Goal: Information Seeking & Learning: Check status

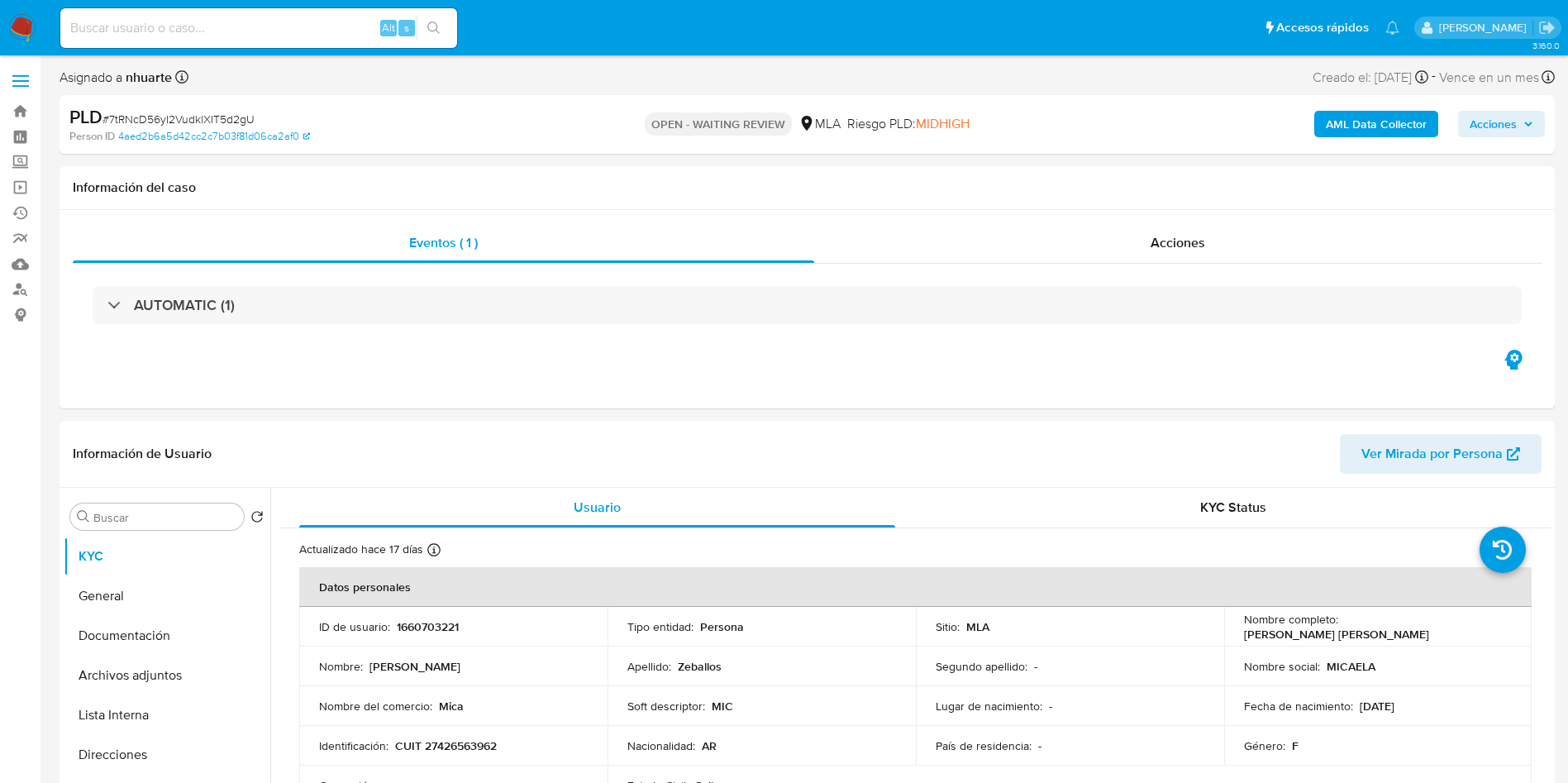
select select "10"
click at [286, 19] on input at bounding box center [259, 28] width 396 height 22
paste input "B4fYU86HkEt2oYrxCtOztJ2U"
type input "B4fYU86HkEt2oYrxCtOztJ2U"
click at [439, 24] on icon "search-icon" at bounding box center [434, 28] width 13 height 13
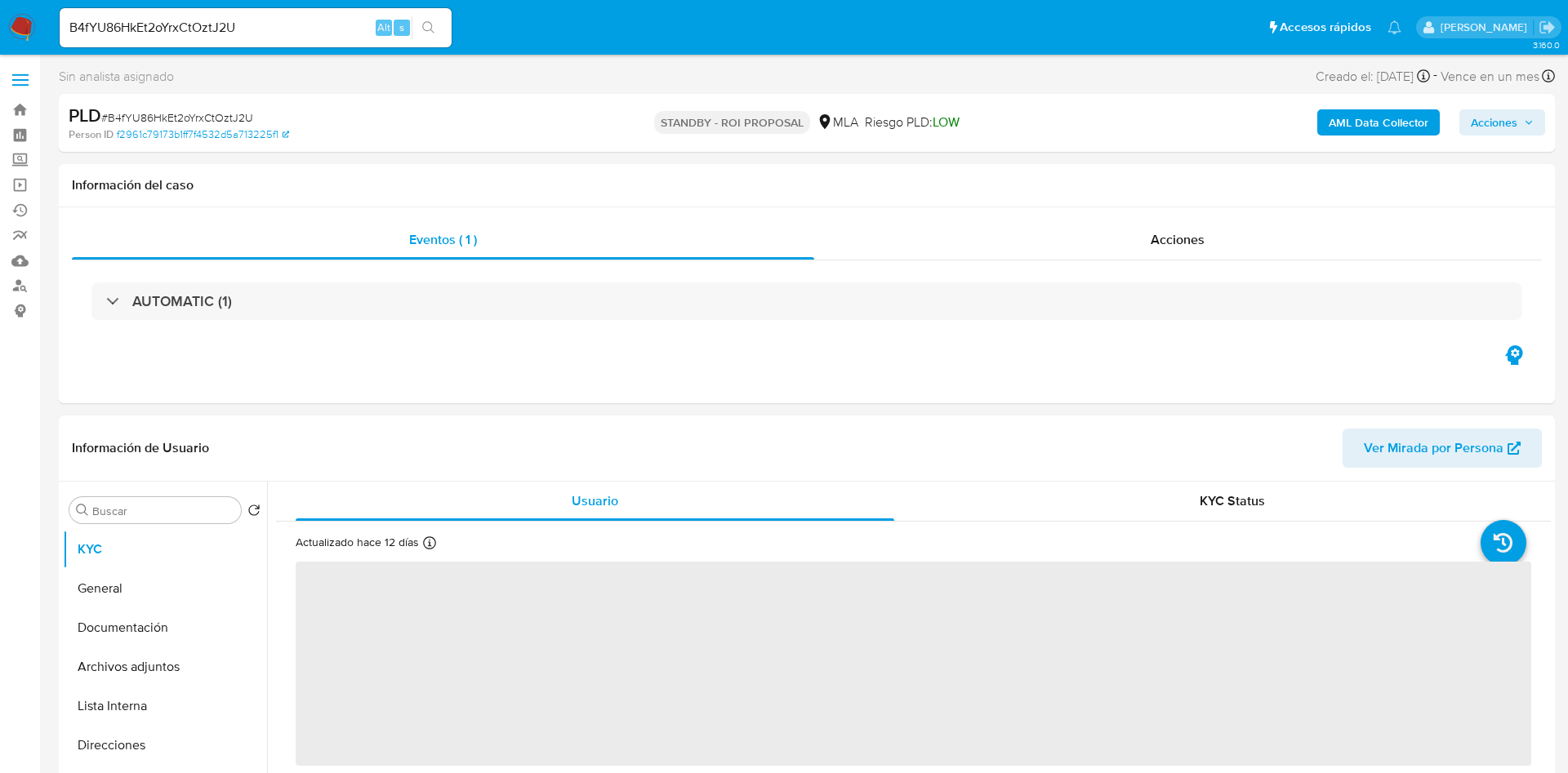
select select "10"
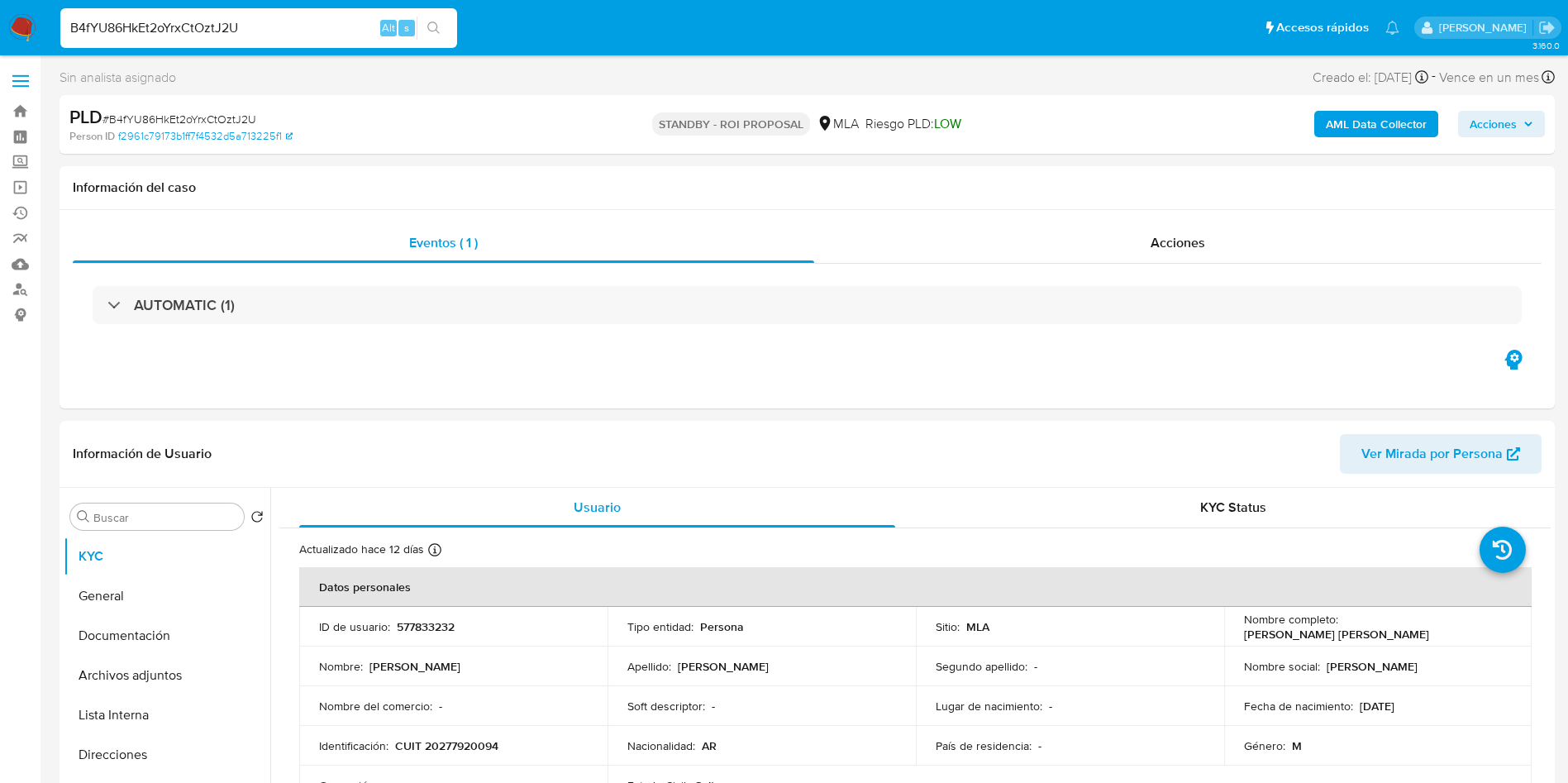
click at [262, 30] on input "B4fYU86HkEt2oYrxCtOztJ2U" at bounding box center [259, 28] width 396 height 22
click at [262, 28] on input "B4fYU86HkEt2oYrxCtOztJ2U" at bounding box center [259, 28] width 396 height 22
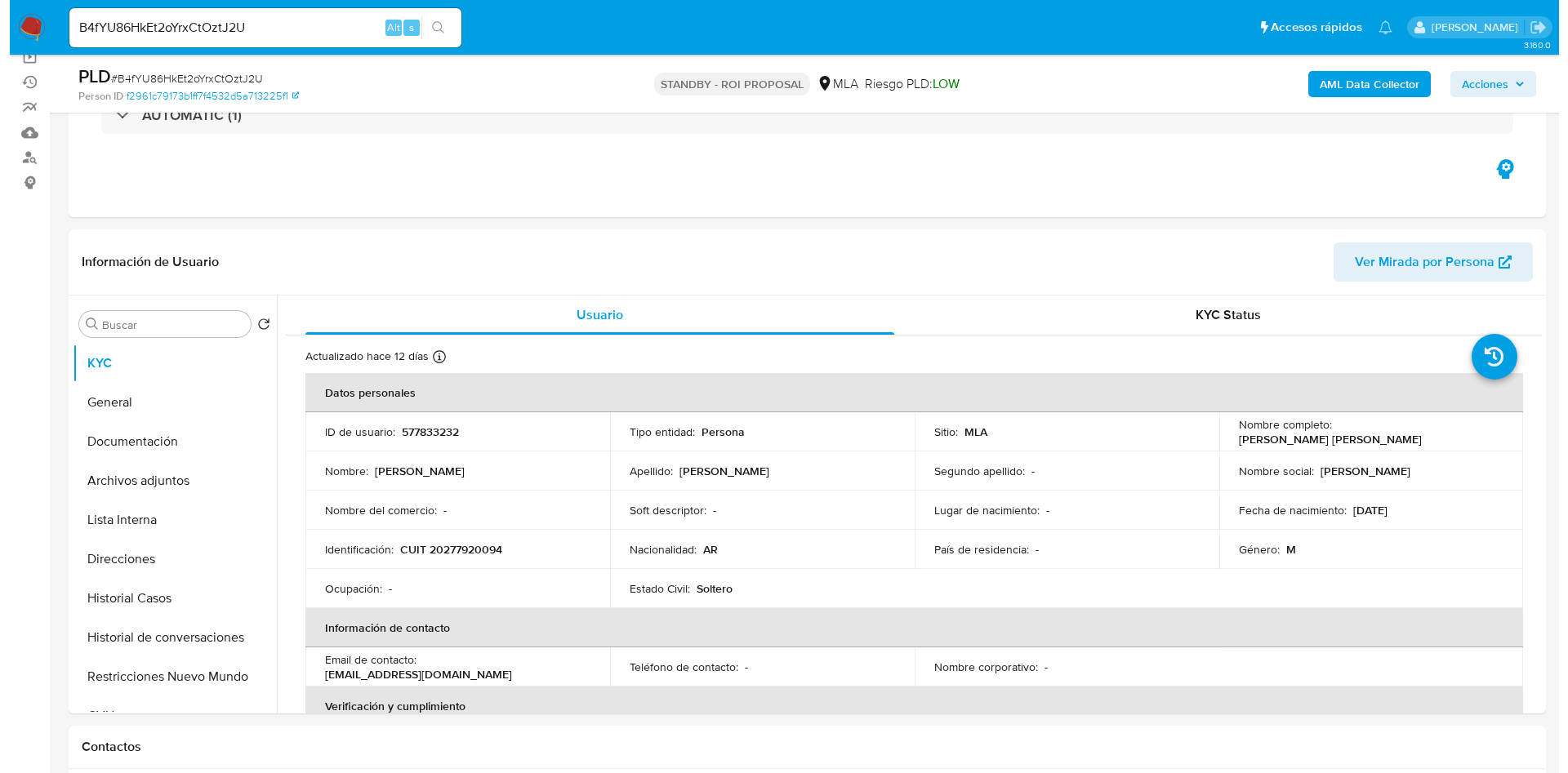
scroll to position [245, 0]
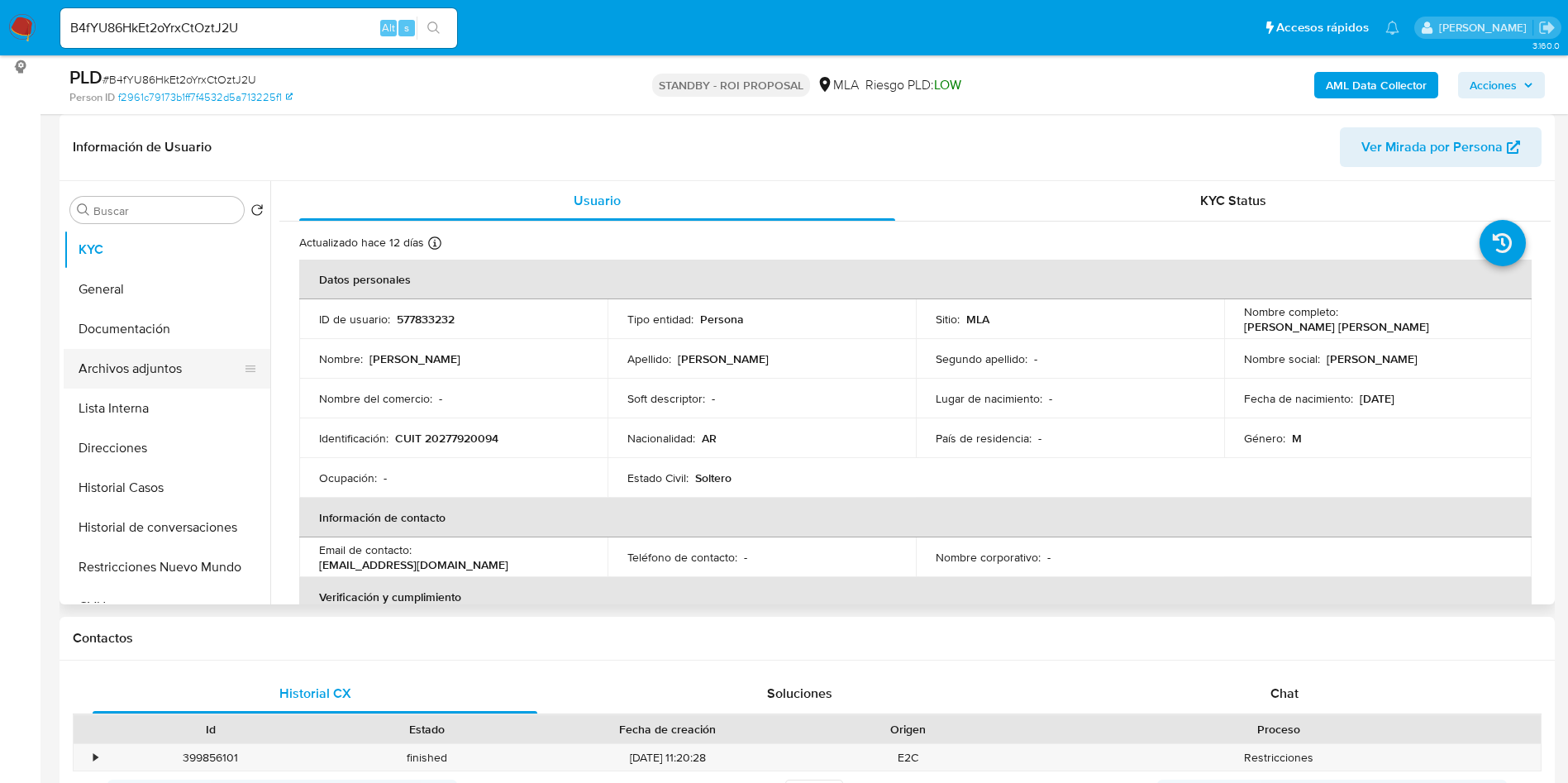
drag, startPoint x: 161, startPoint y: 342, endPoint x: 133, endPoint y: 368, distance: 38.2
click at [162, 340] on button "Documentación" at bounding box center [167, 329] width 206 height 40
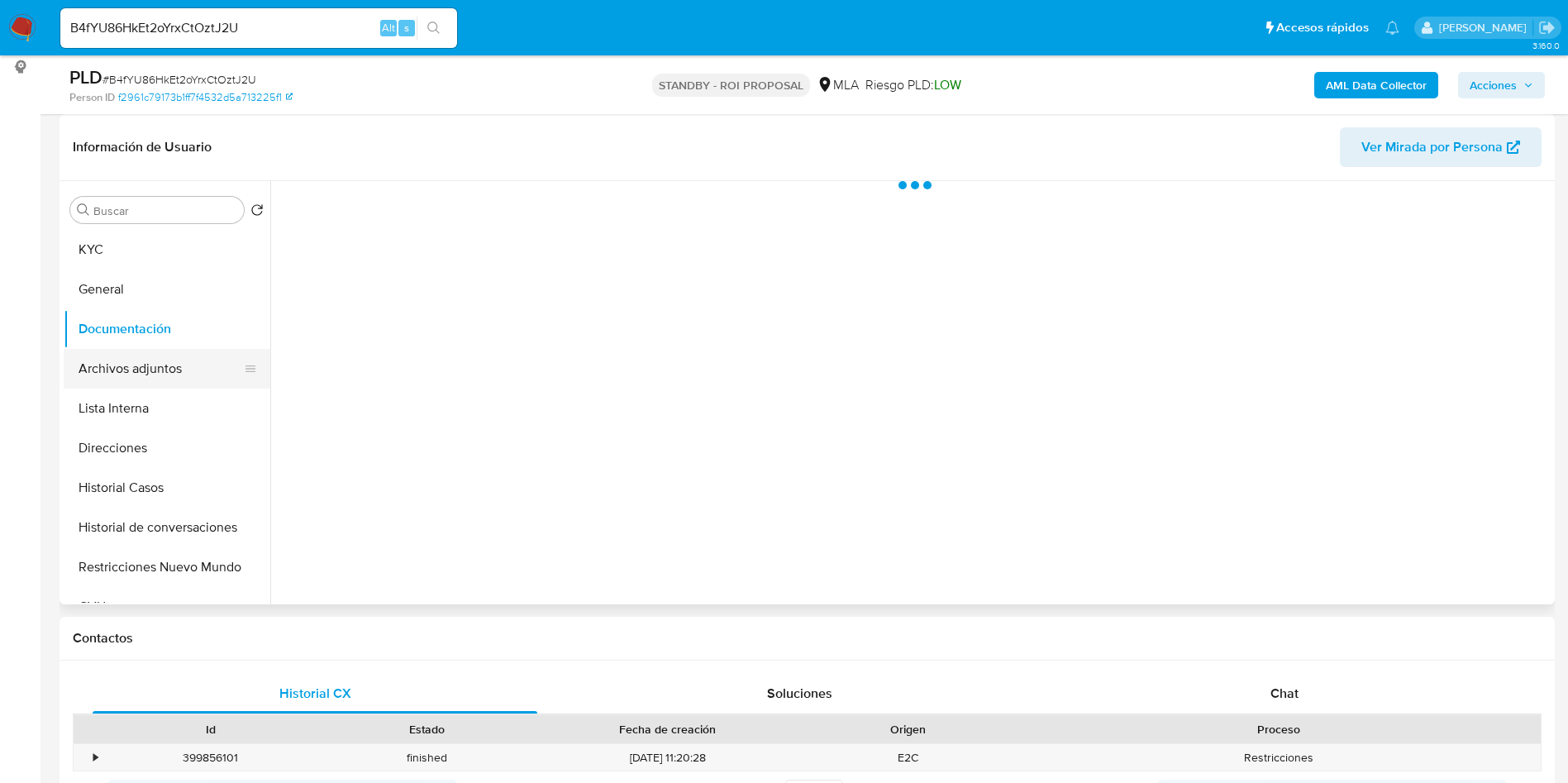
click at [117, 379] on button "Archivos adjuntos" at bounding box center [160, 369] width 193 height 40
click at [147, 400] on button "Lista Interna" at bounding box center [160, 408] width 193 height 40
click at [160, 364] on button "Archivos adjuntos" at bounding box center [160, 369] width 193 height 40
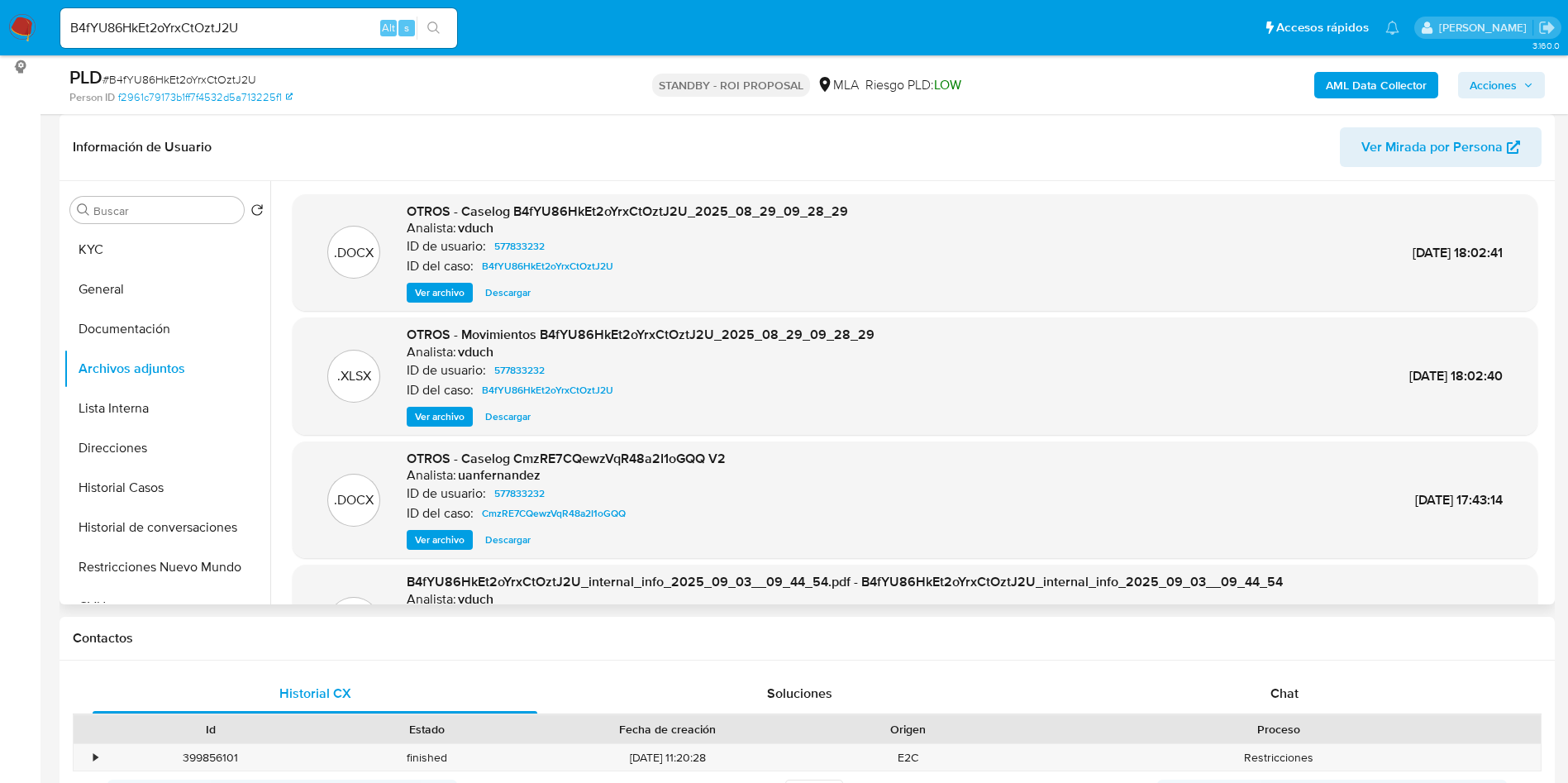
click at [439, 295] on span "Ver archivo" at bounding box center [439, 293] width 50 height 17
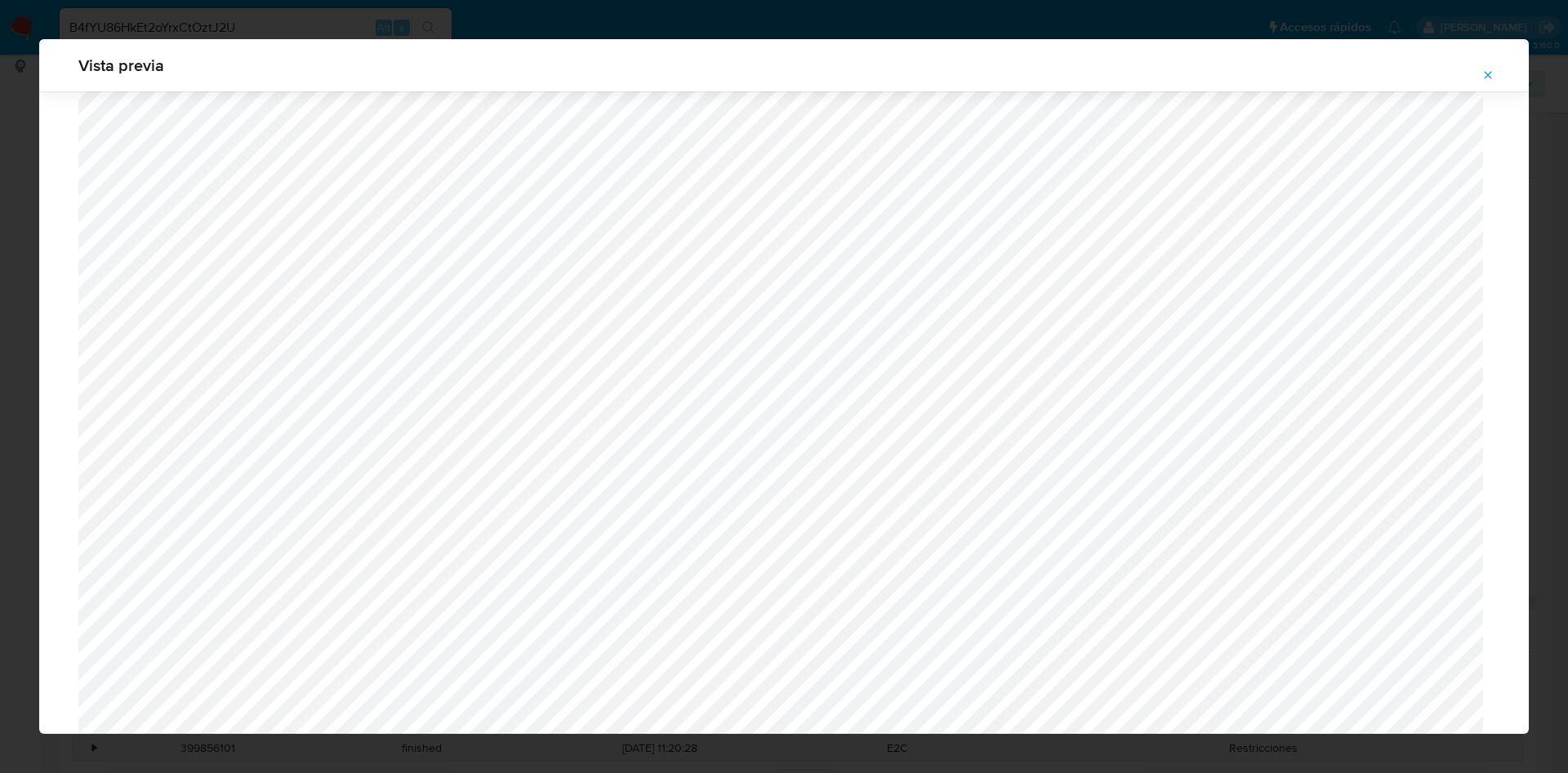
scroll to position [1331, 0]
